Goal: Use online tool/utility

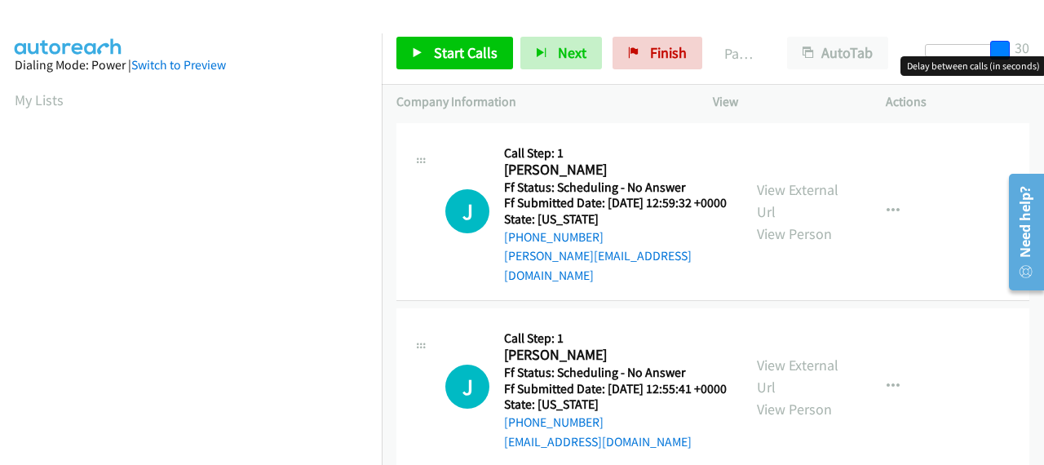
drag, startPoint x: 928, startPoint y: 58, endPoint x: 1018, endPoint y: 56, distance: 89.8
click at [1018, 56] on body "Start Calls Pause Next Finish Paused AutoTab AutoTab 30 Company Information Inf…" at bounding box center [522, 39] width 1044 height 78
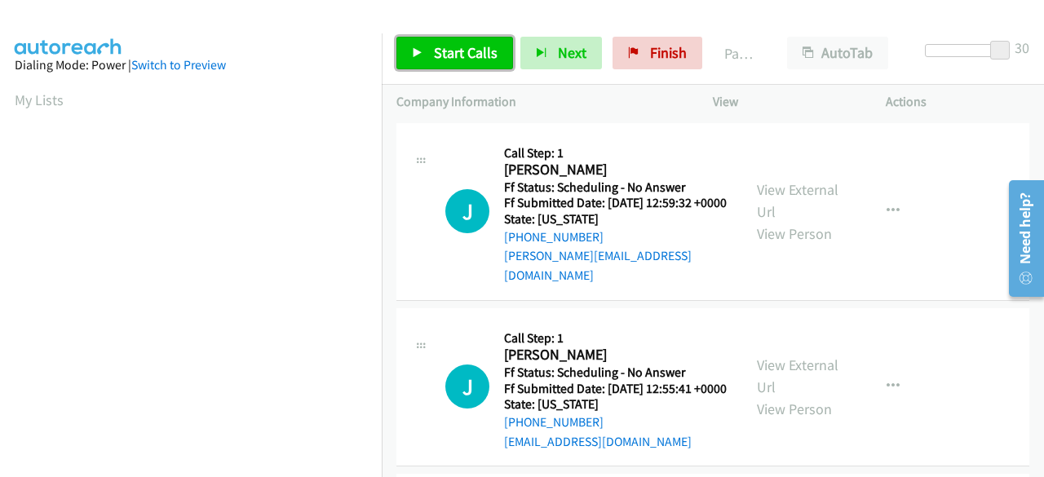
drag, startPoint x: 472, startPoint y: 57, endPoint x: 479, endPoint y: 61, distance: 8.4
click at [472, 57] on span "Start Calls" at bounding box center [466, 52] width 64 height 19
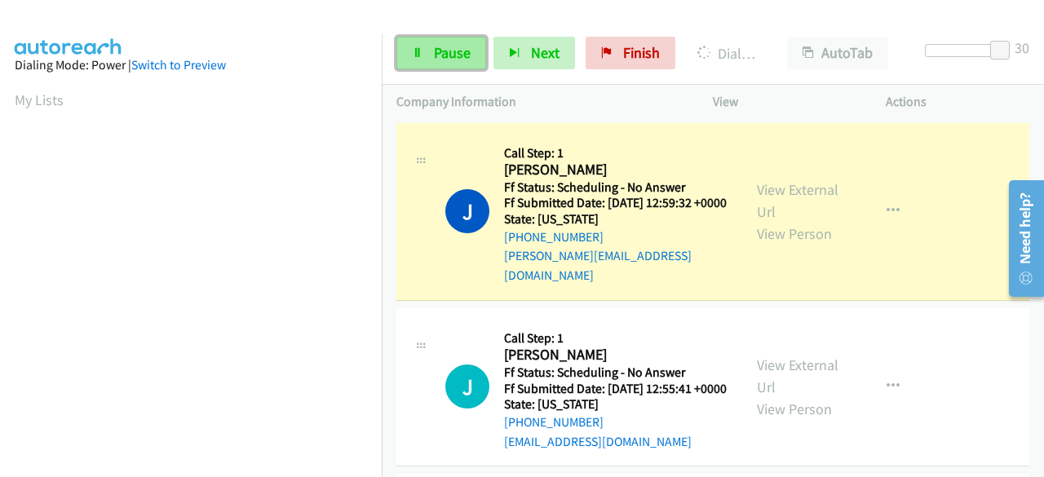
click at [438, 58] on span "Pause" at bounding box center [452, 52] width 37 height 19
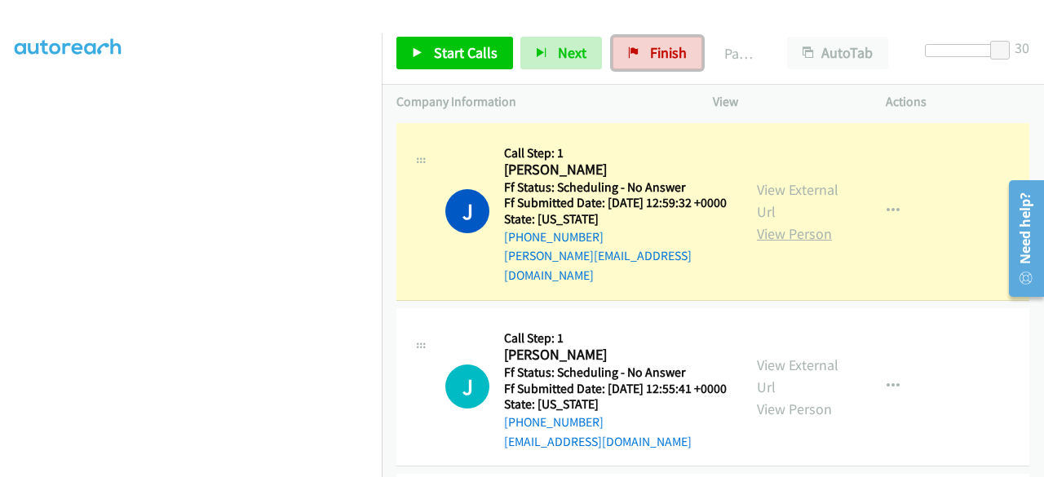
drag, startPoint x: 661, startPoint y: 55, endPoint x: 776, endPoint y: 237, distance: 215.9
click at [662, 55] on span "Finish" at bounding box center [668, 52] width 37 height 19
